Goal: Complete application form

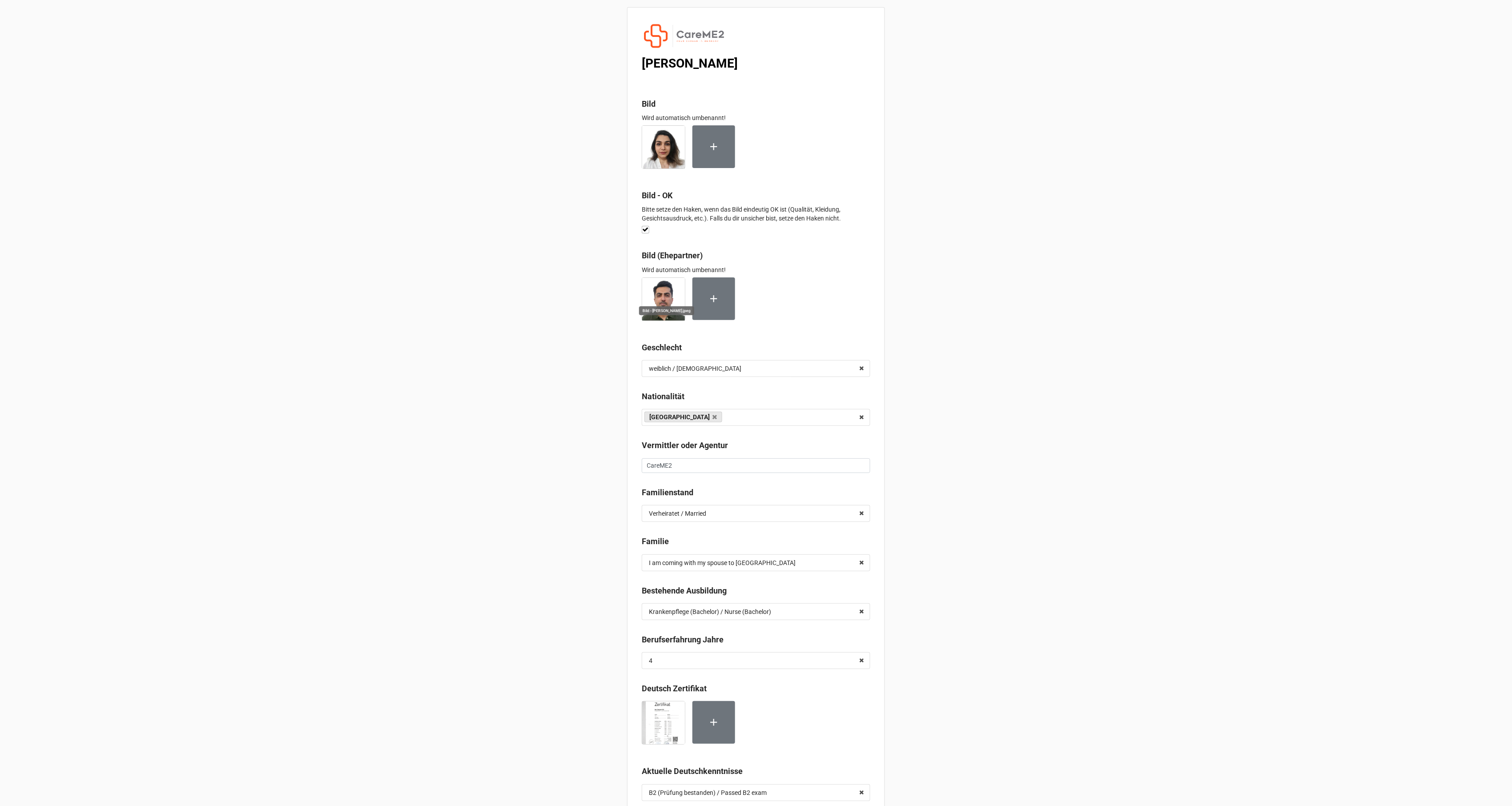
scroll to position [4100, 0]
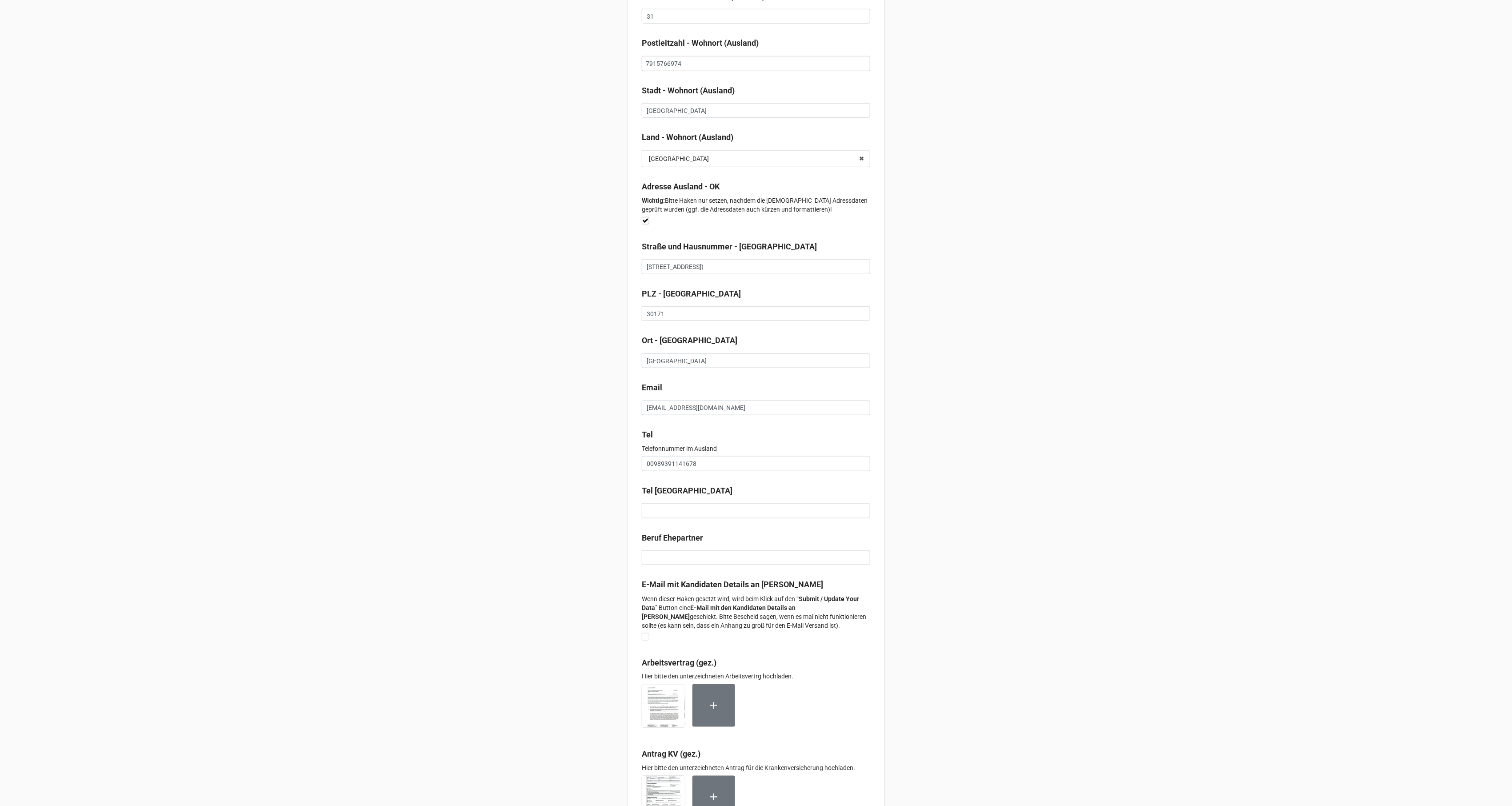
scroll to position [5025, 0]
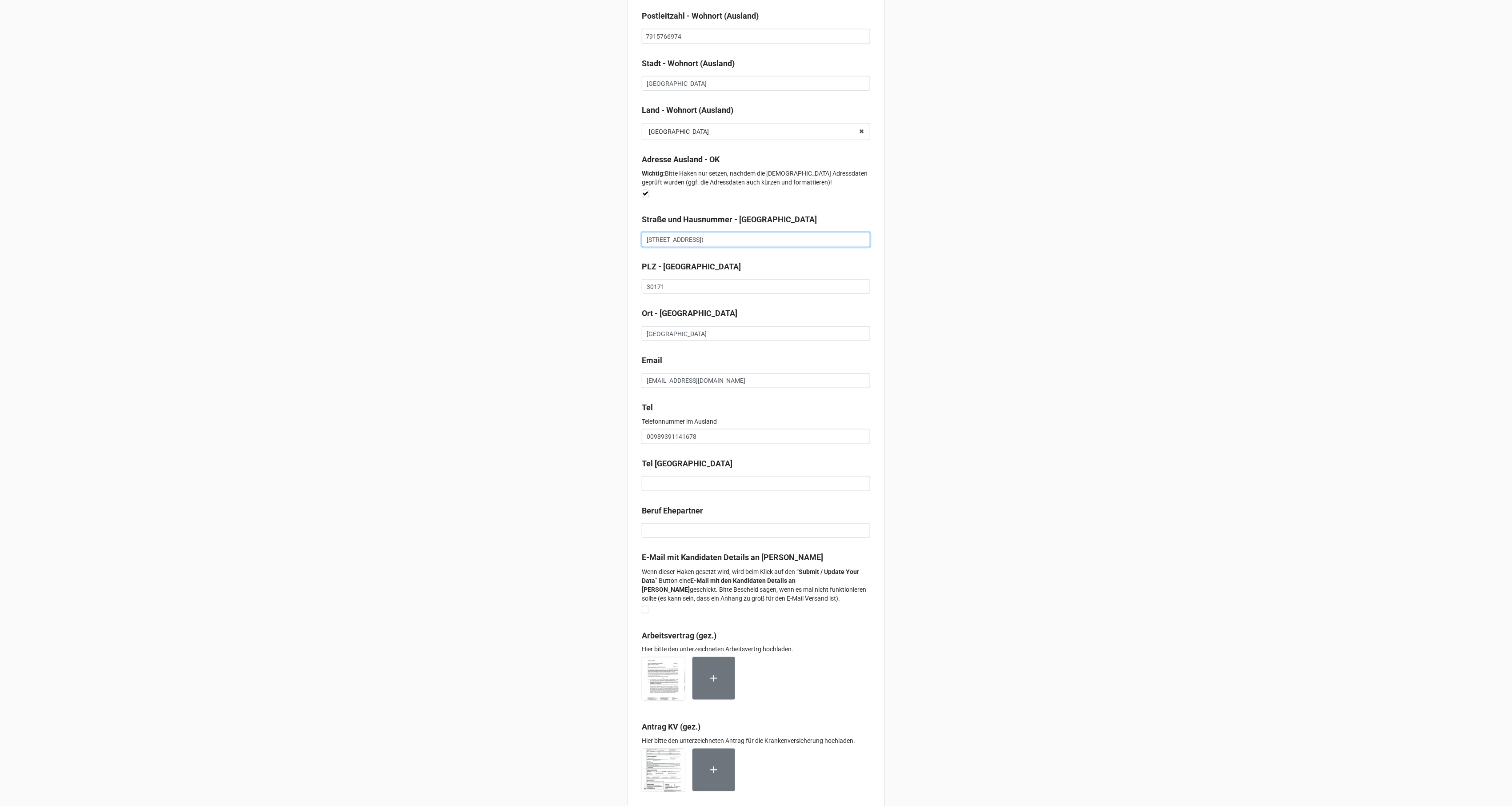
drag, startPoint x: 698, startPoint y: 249, endPoint x: 625, endPoint y: 248, distance: 73.0
click at [643, 294] on input "30171" at bounding box center [755, 287] width 228 height 15
